Goal: Information Seeking & Learning: Learn about a topic

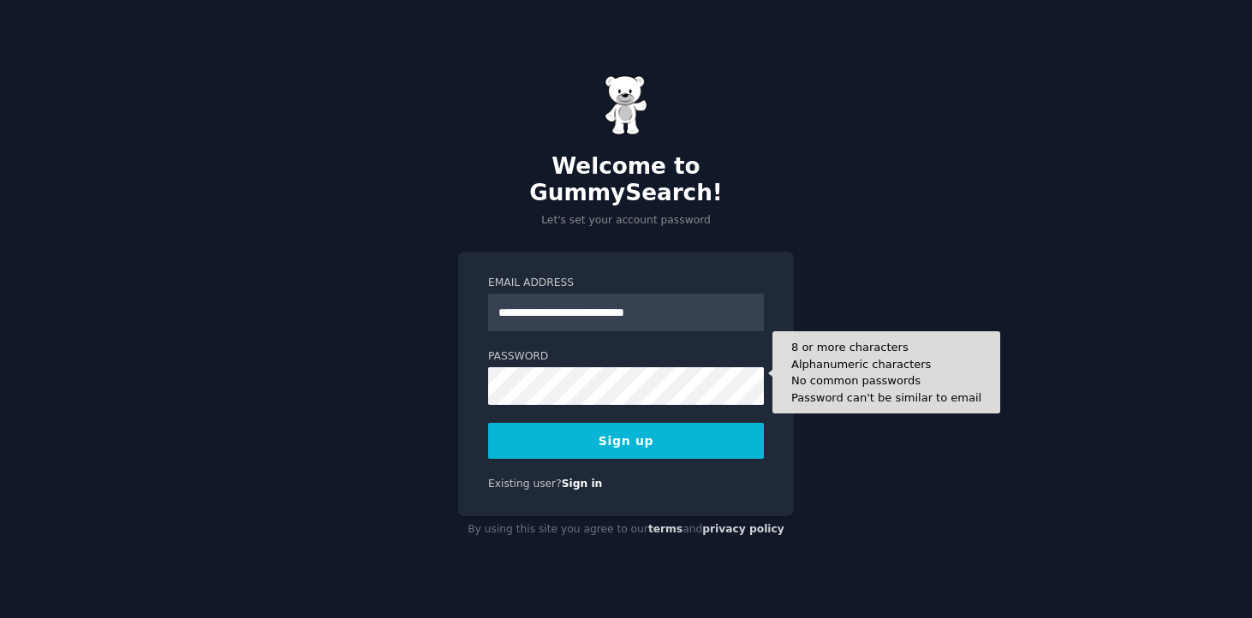
type input "**********"
click at [488, 423] on button "Sign up" at bounding box center [626, 441] width 276 height 36
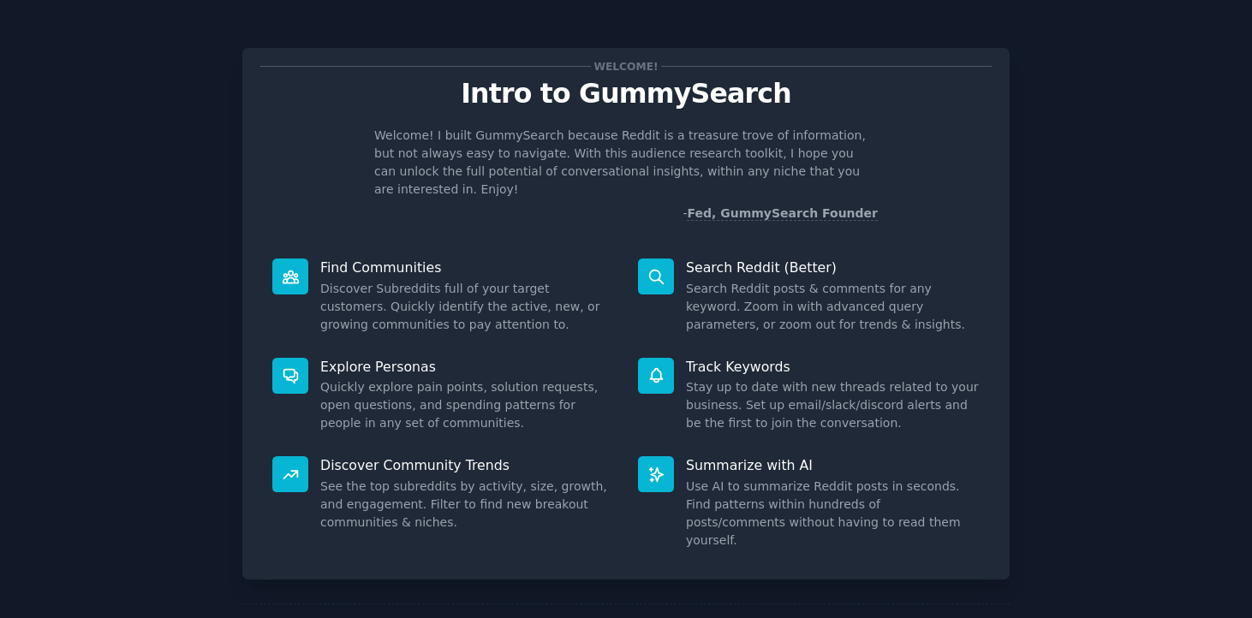
scroll to position [51, 0]
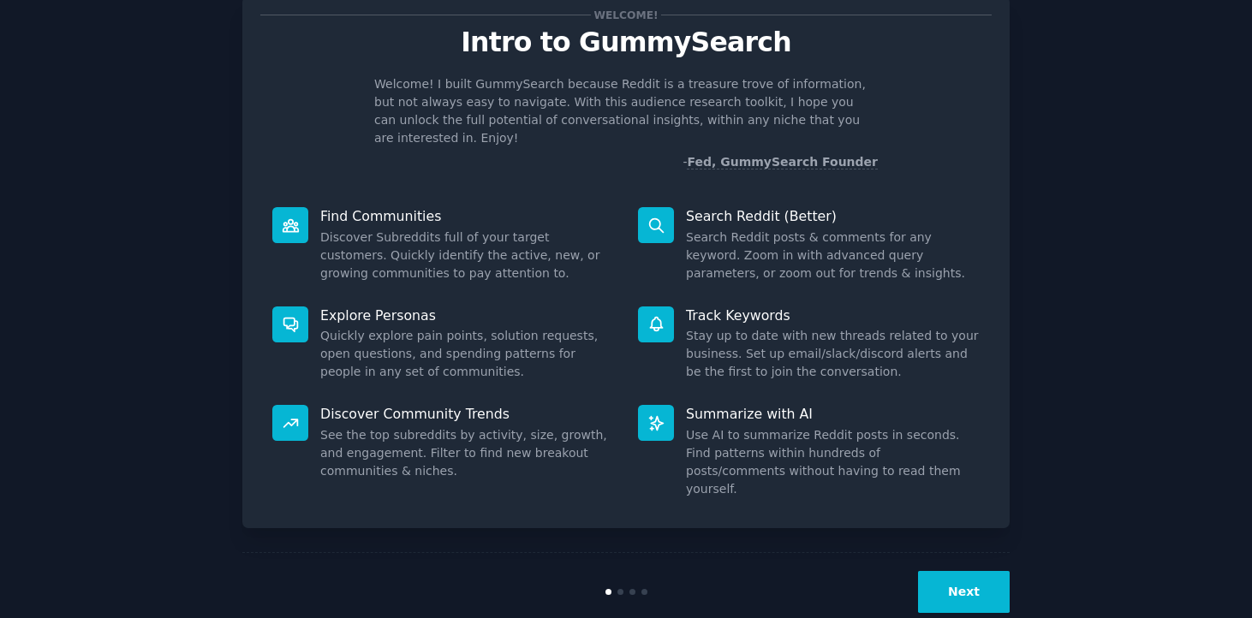
click at [972, 571] on button "Next" at bounding box center [964, 592] width 92 height 42
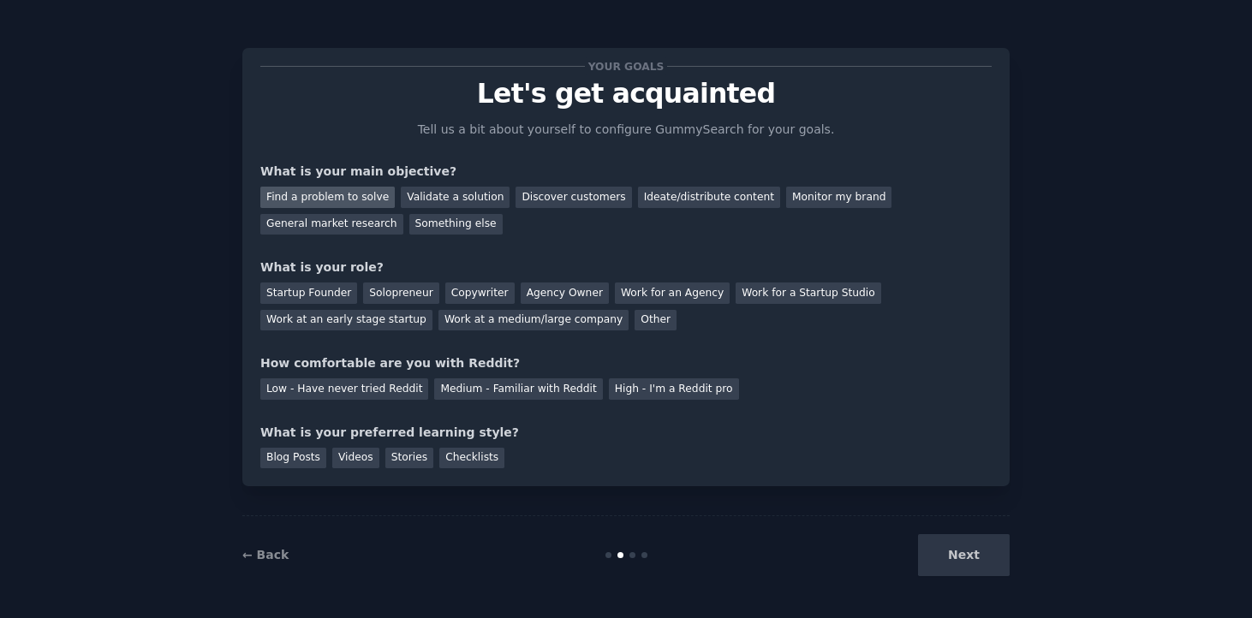
click at [340, 205] on div "Find a problem to solve" at bounding box center [327, 197] width 134 height 21
click at [383, 292] on div "Solopreneur" at bounding box center [400, 293] width 75 height 21
click at [630, 393] on div "High - I'm a Reddit pro" at bounding box center [674, 388] width 130 height 21
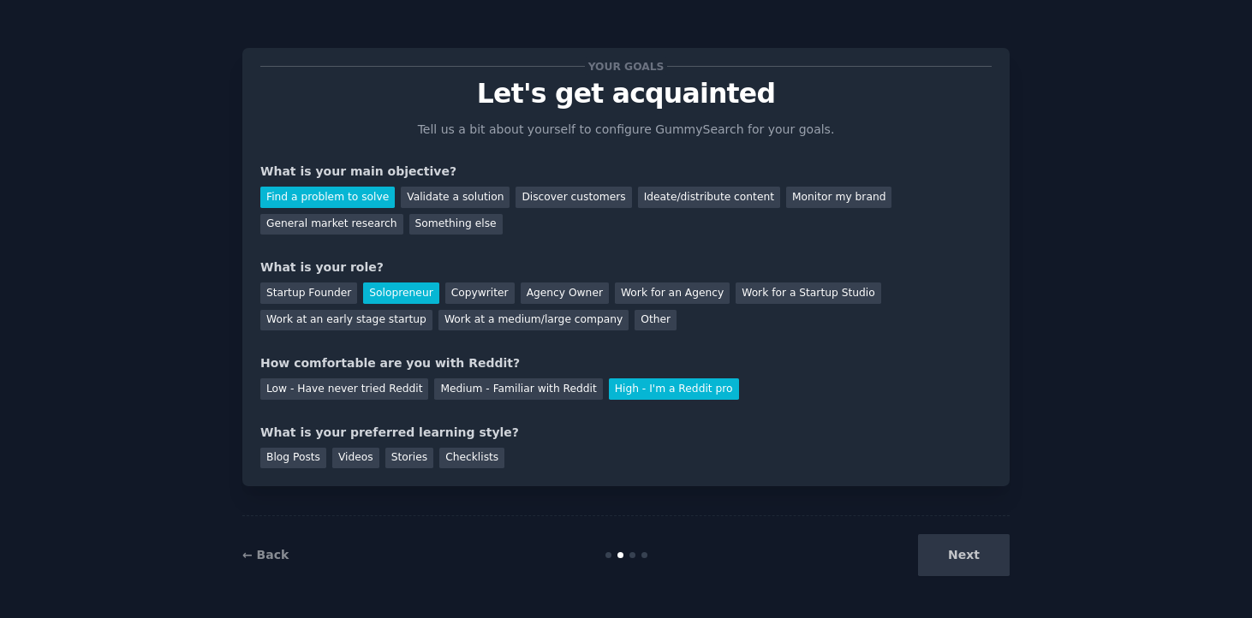
click at [961, 551] on div "Next" at bounding box center [881, 555] width 256 height 42
click at [491, 458] on div "Checklists" at bounding box center [471, 458] width 65 height 21
click at [970, 566] on button "Next" at bounding box center [964, 555] width 92 height 42
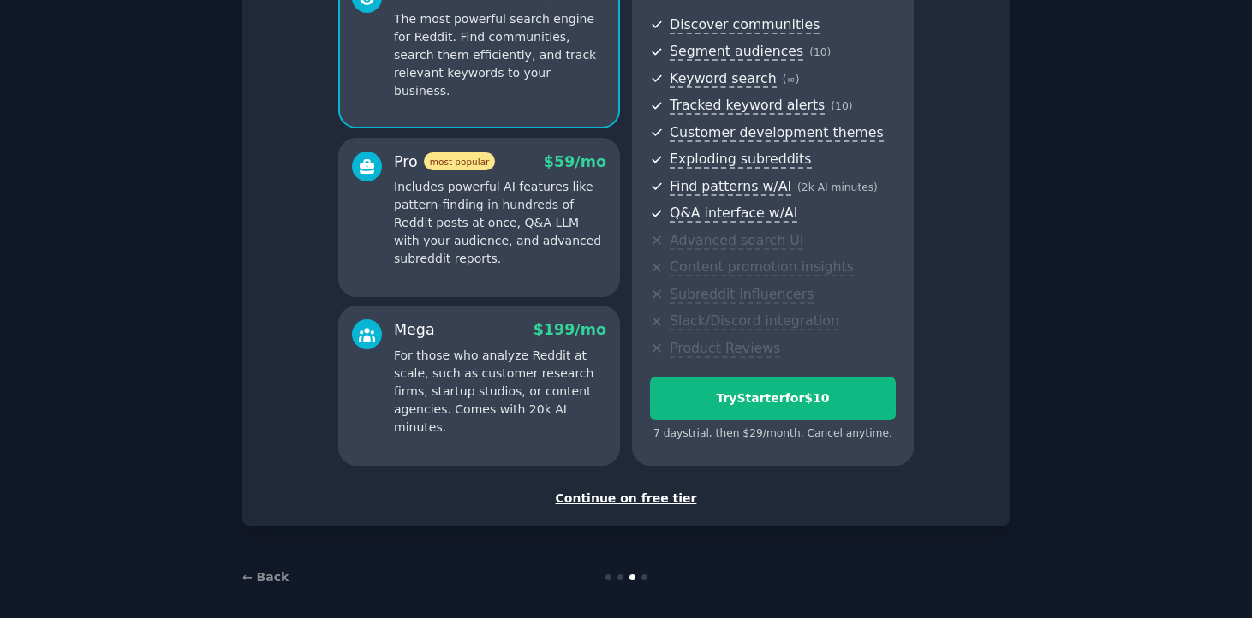
click at [633, 500] on div "Continue on free tier" at bounding box center [625, 499] width 731 height 18
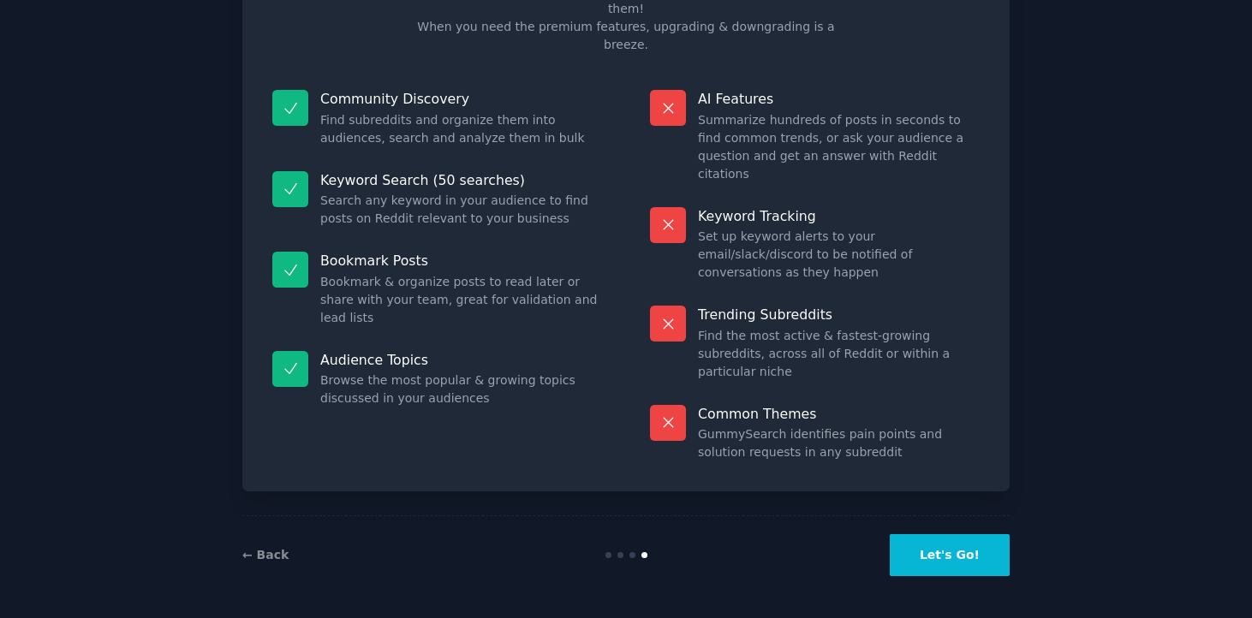
scroll to position [49, 0]
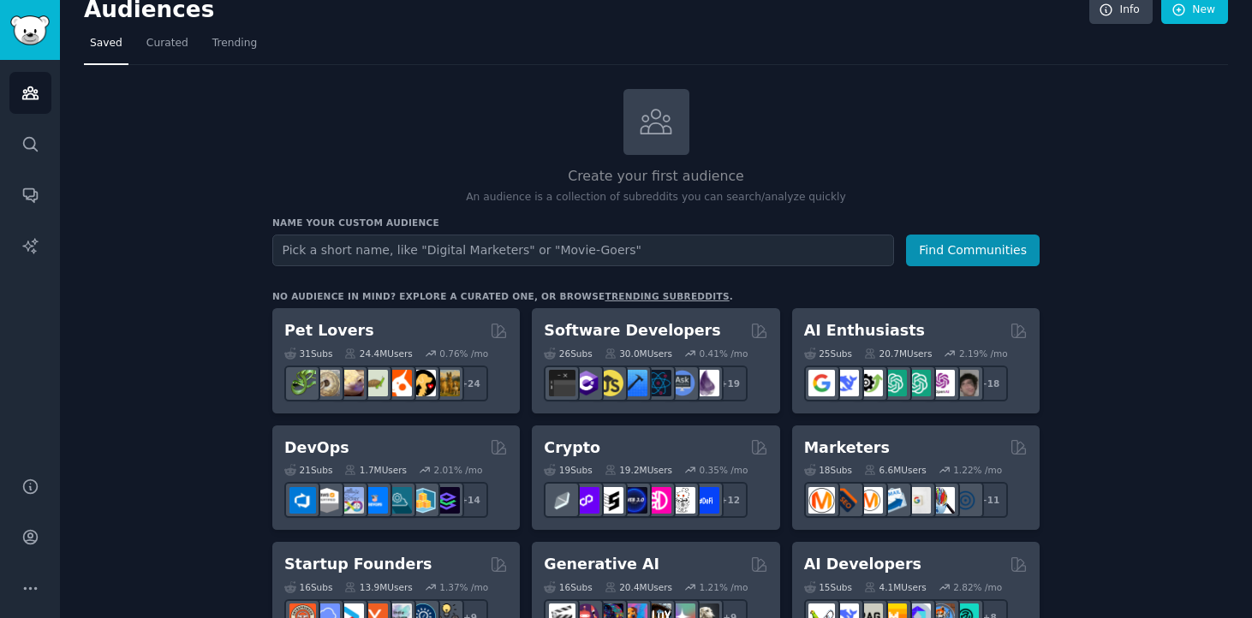
scroll to position [31, 0]
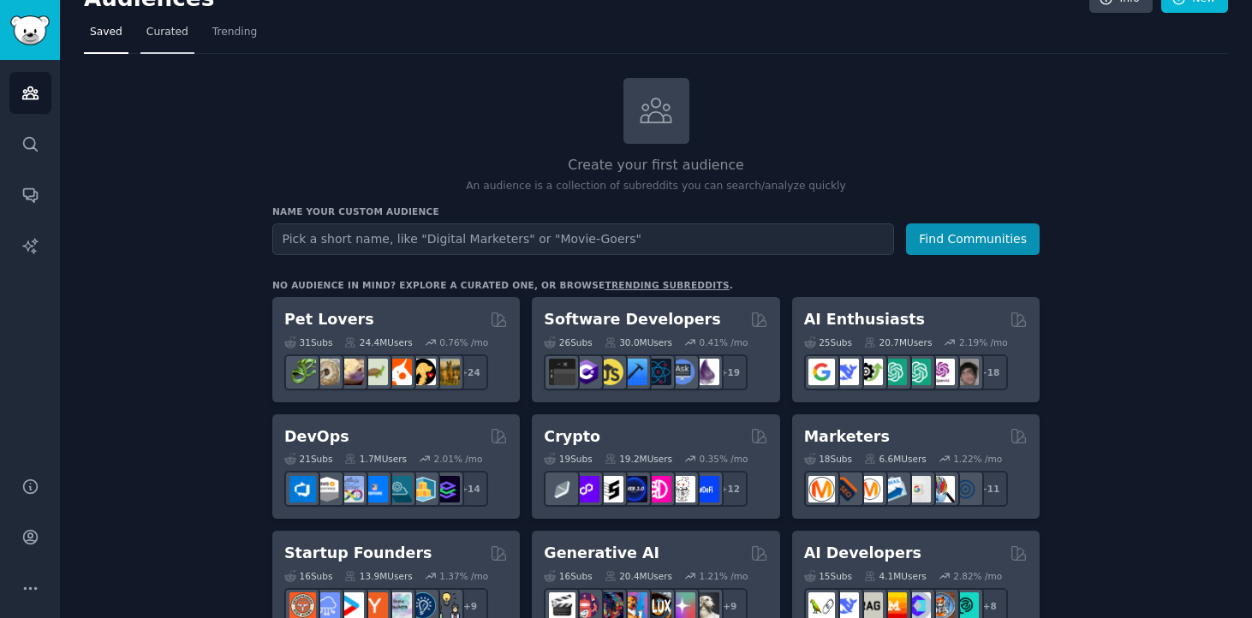
click at [169, 47] on link "Curated" at bounding box center [167, 36] width 54 height 35
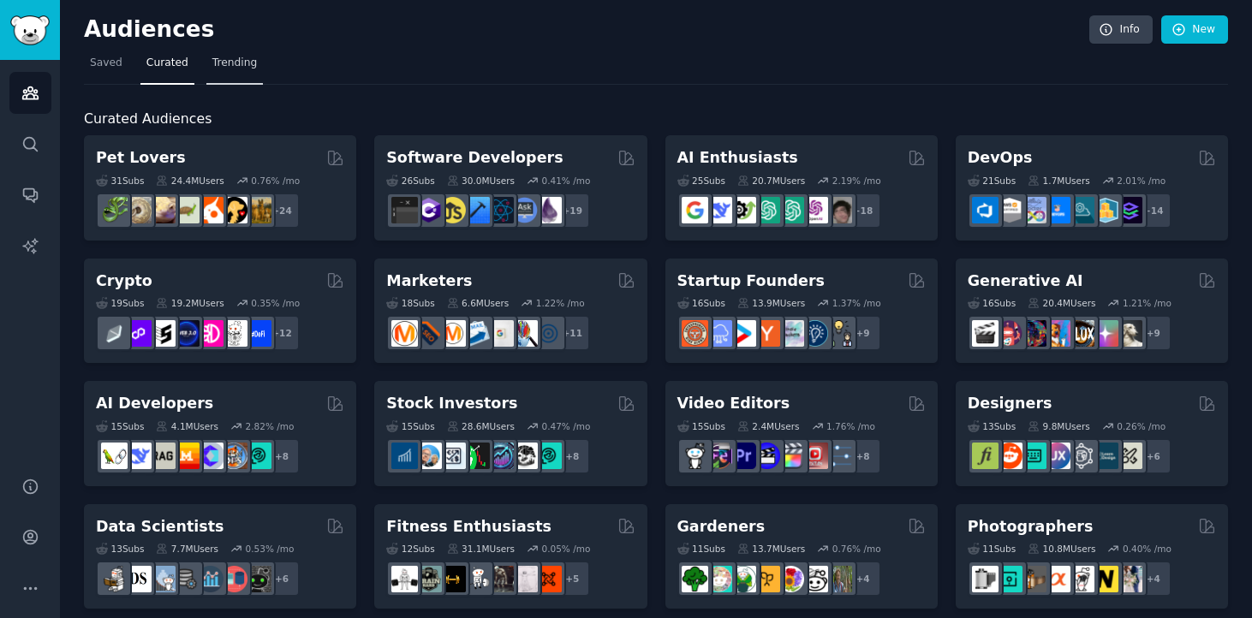
click at [214, 68] on span "Trending" at bounding box center [234, 63] width 45 height 15
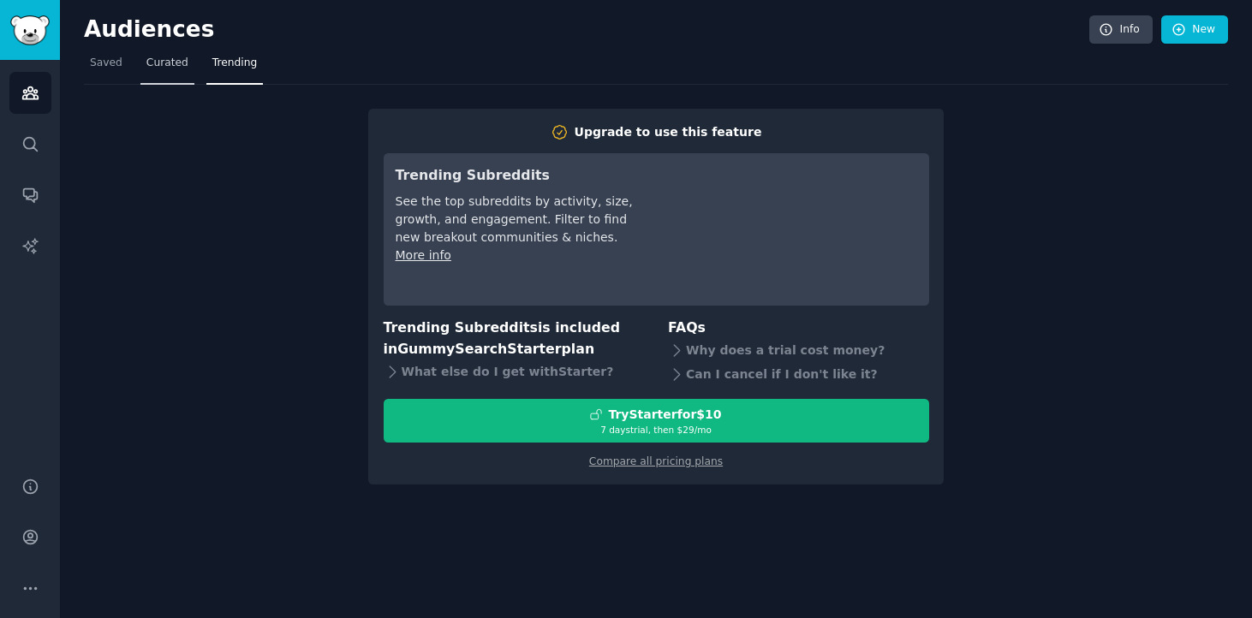
click at [140, 65] on link "Curated" at bounding box center [167, 67] width 54 height 35
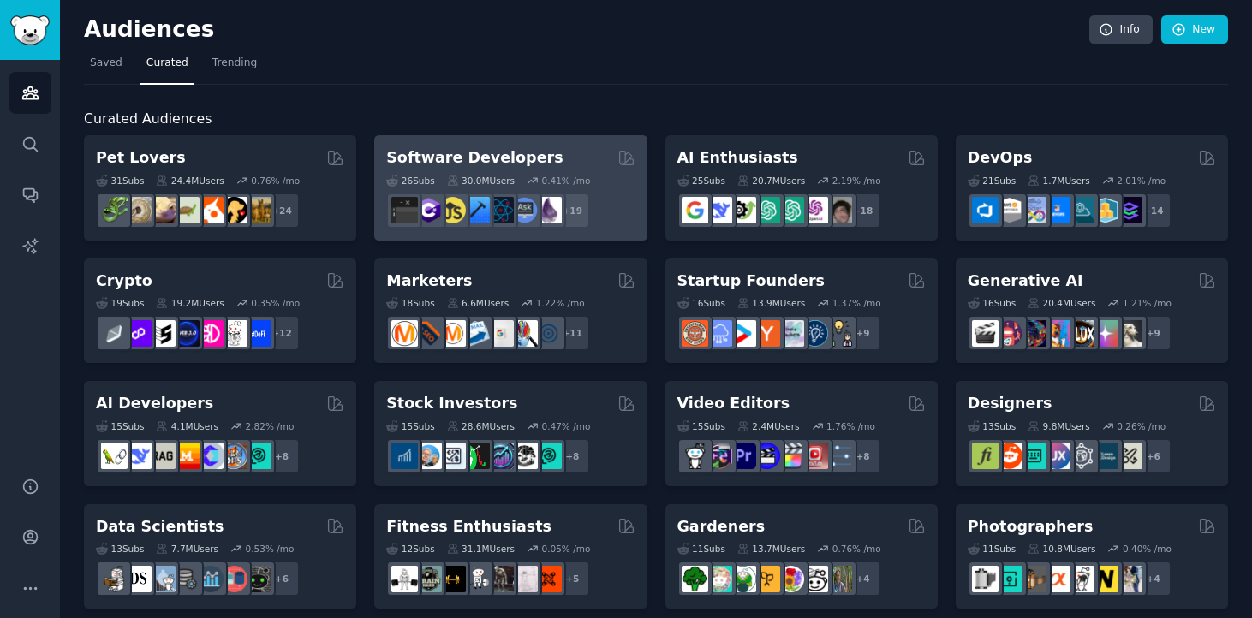
click at [533, 170] on div "26 Sub s 30.0M Users 0.41 % /mo + 19" at bounding box center [510, 199] width 248 height 60
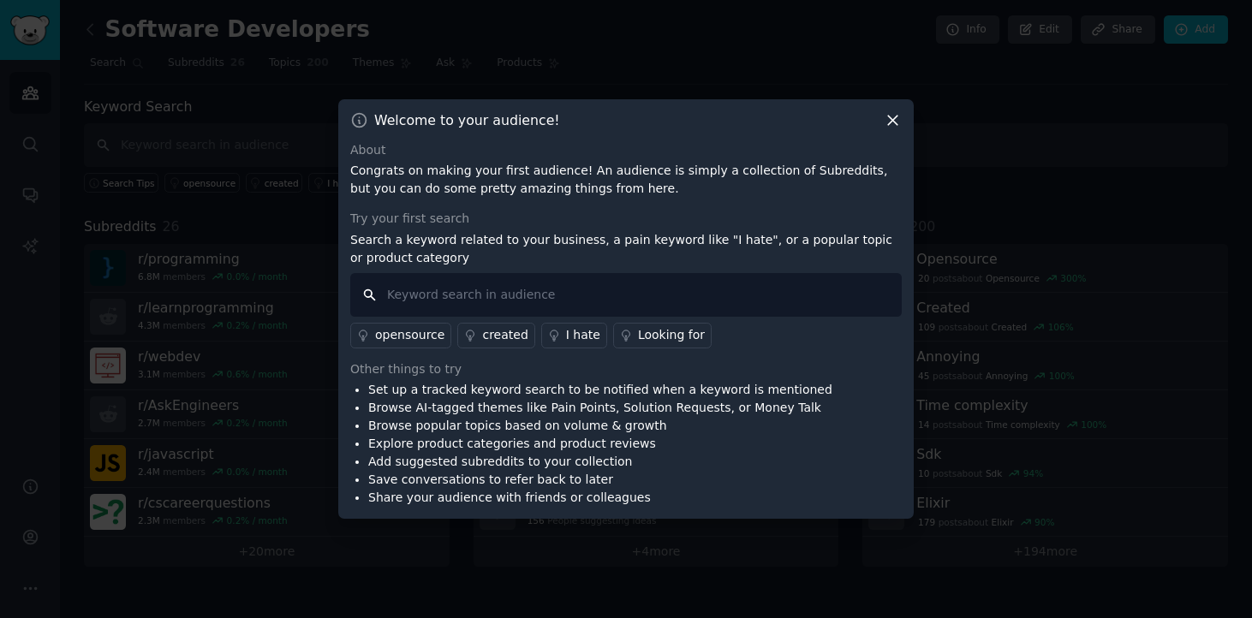
click at [586, 299] on input "text" at bounding box center [625, 295] width 551 height 44
click at [895, 115] on icon at bounding box center [892, 120] width 18 height 18
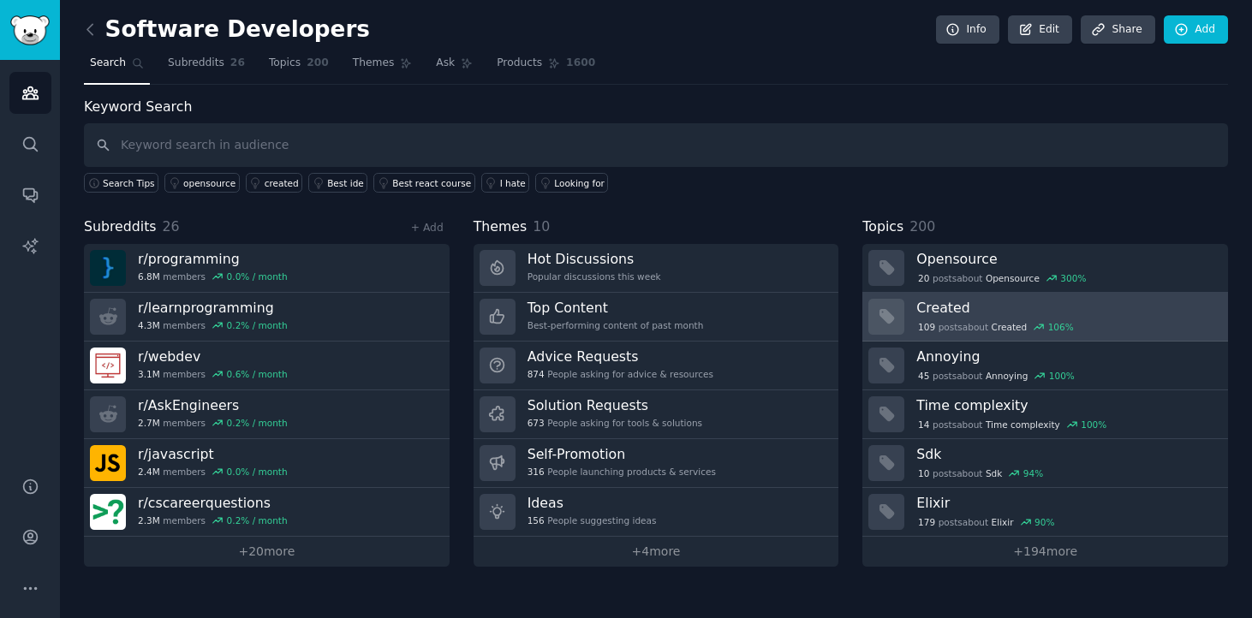
click at [946, 314] on h3 "Created" at bounding box center [1066, 308] width 300 height 18
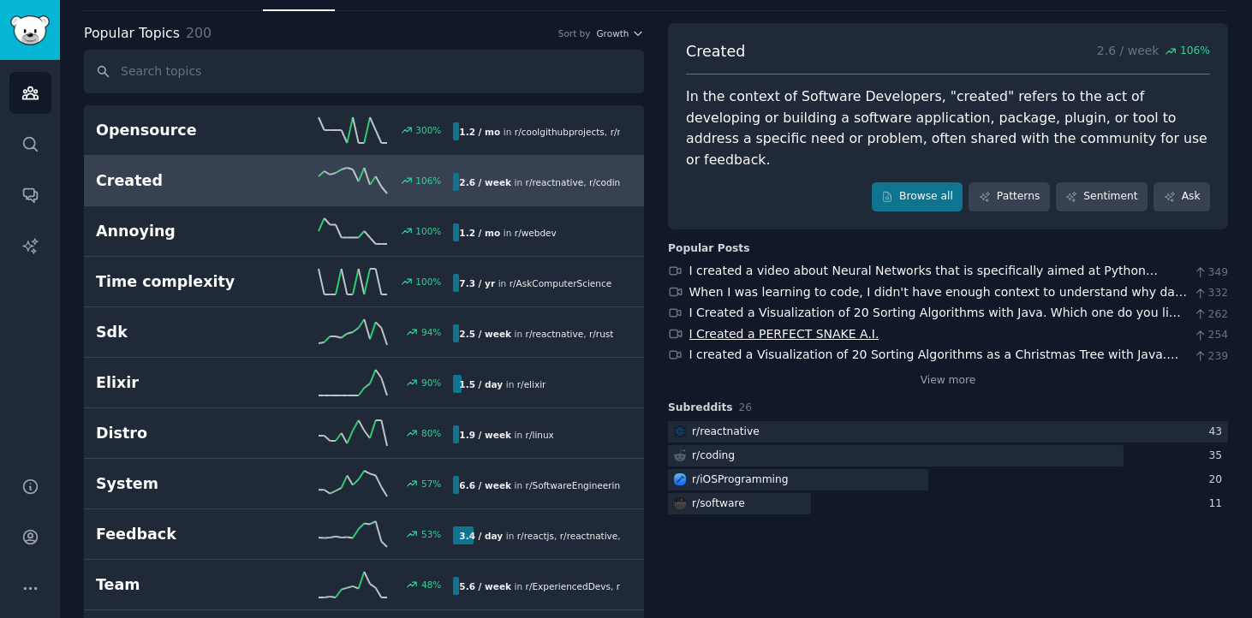
scroll to position [84, 0]
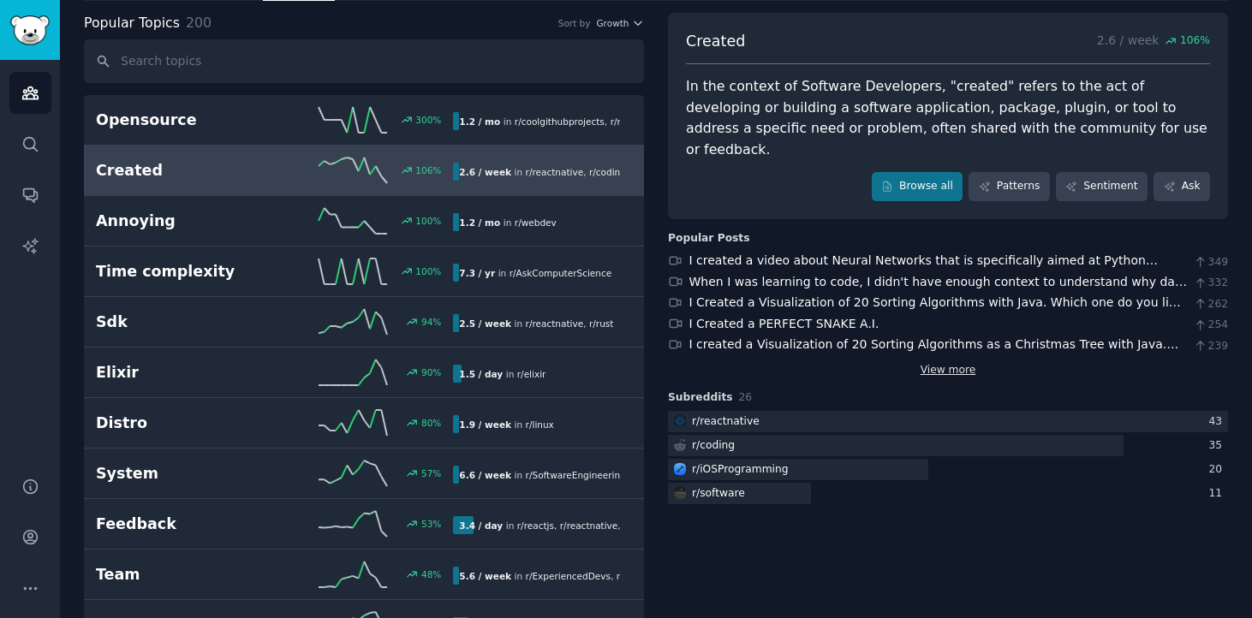
click at [950, 363] on link "View more" at bounding box center [948, 370] width 56 height 15
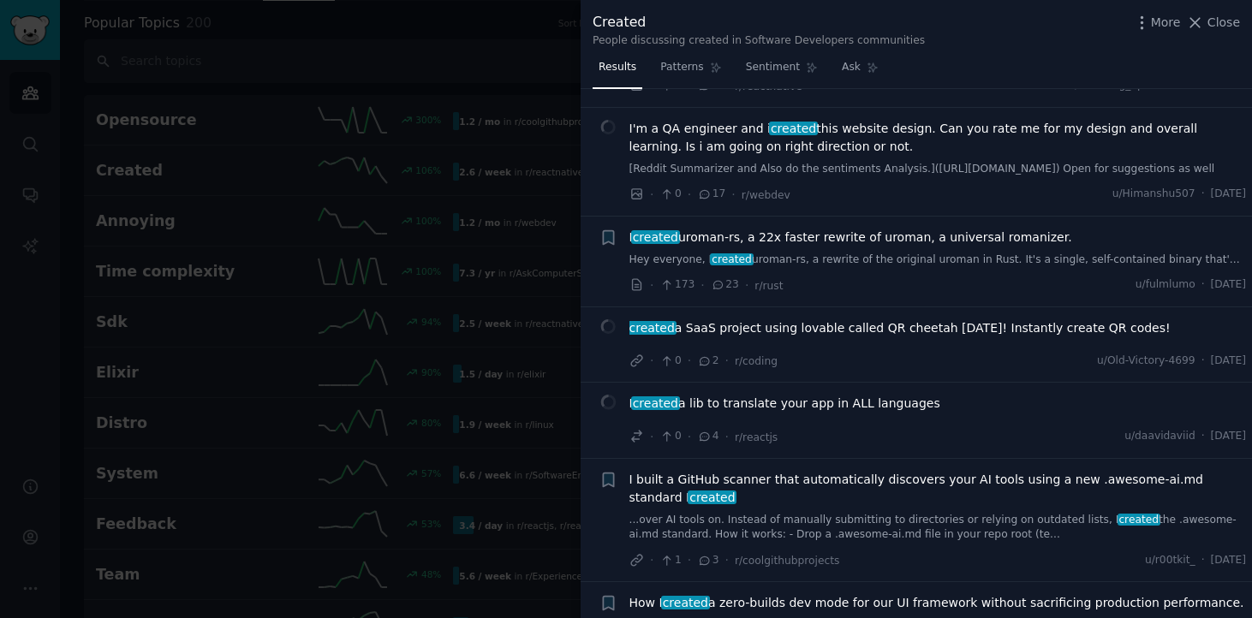
scroll to position [3062, 0]
